Goal: Information Seeking & Learning: Learn about a topic

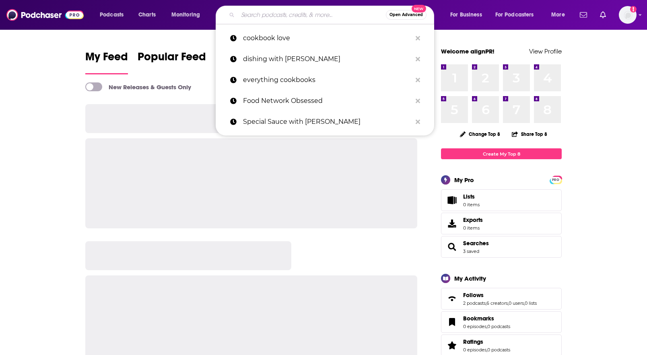
click at [274, 13] on input "Search podcasts, credits, & more..." at bounding box center [312, 14] width 148 height 13
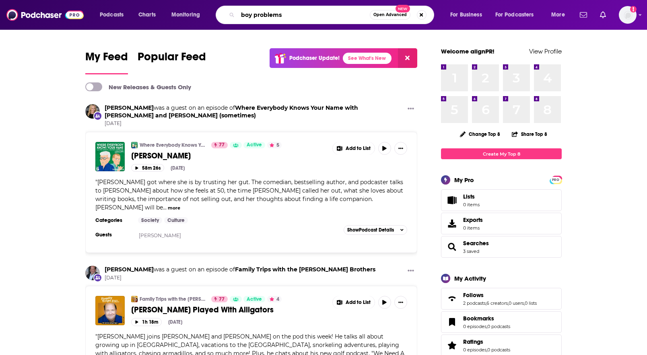
type input "boy problems"
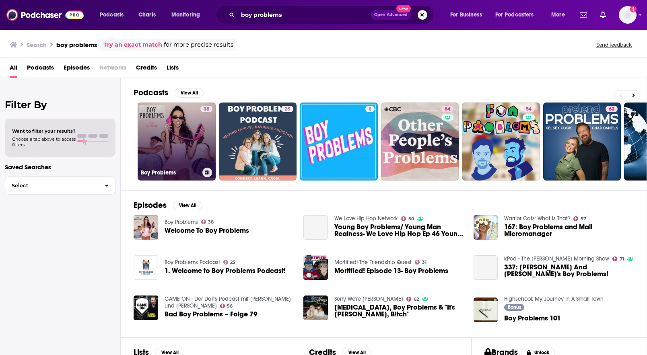
click at [180, 124] on link "38 Boy Problems" at bounding box center [177, 142] width 78 height 78
